Goal: Transaction & Acquisition: Book appointment/travel/reservation

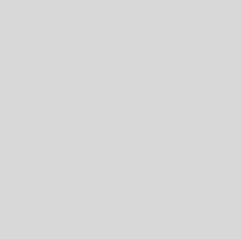
select select "es"
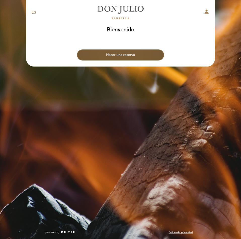
click at [126, 55] on button "Hacer una reserva" at bounding box center [120, 55] width 87 height 11
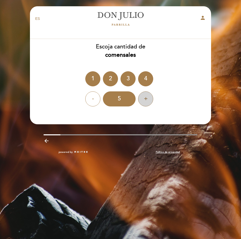
click at [146, 100] on div "+" at bounding box center [145, 98] width 15 height 15
click at [97, 102] on div "-" at bounding box center [92, 98] width 15 height 15
click at [104, 84] on div "2" at bounding box center [110, 78] width 15 height 15
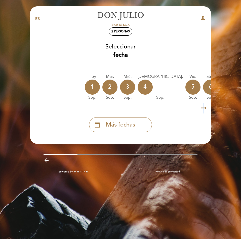
click at [204, 109] on icon "arrow_right_alt" at bounding box center [204, 108] width 8 height 11
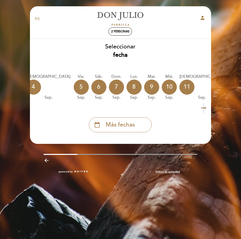
click at [204, 109] on icon "arrow_right_alt" at bounding box center [204, 108] width 8 height 11
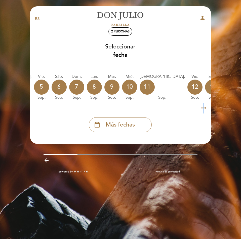
scroll to position [0, 155]
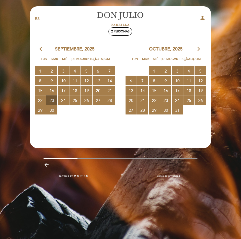
click at [51, 100] on span "23 RESERVAS DISPONIBLES" at bounding box center [51, 100] width 11 height 9
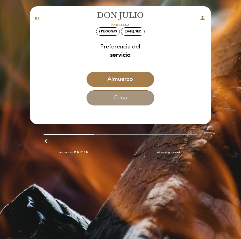
click at [123, 96] on button "Cena" at bounding box center [120, 97] width 68 height 15
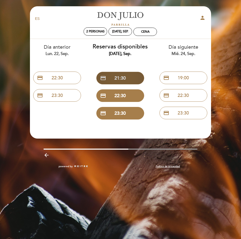
click at [118, 79] on button "credit_card 21:30" at bounding box center [120, 78] width 48 height 13
